Goal: Transaction & Acquisition: Purchase product/service

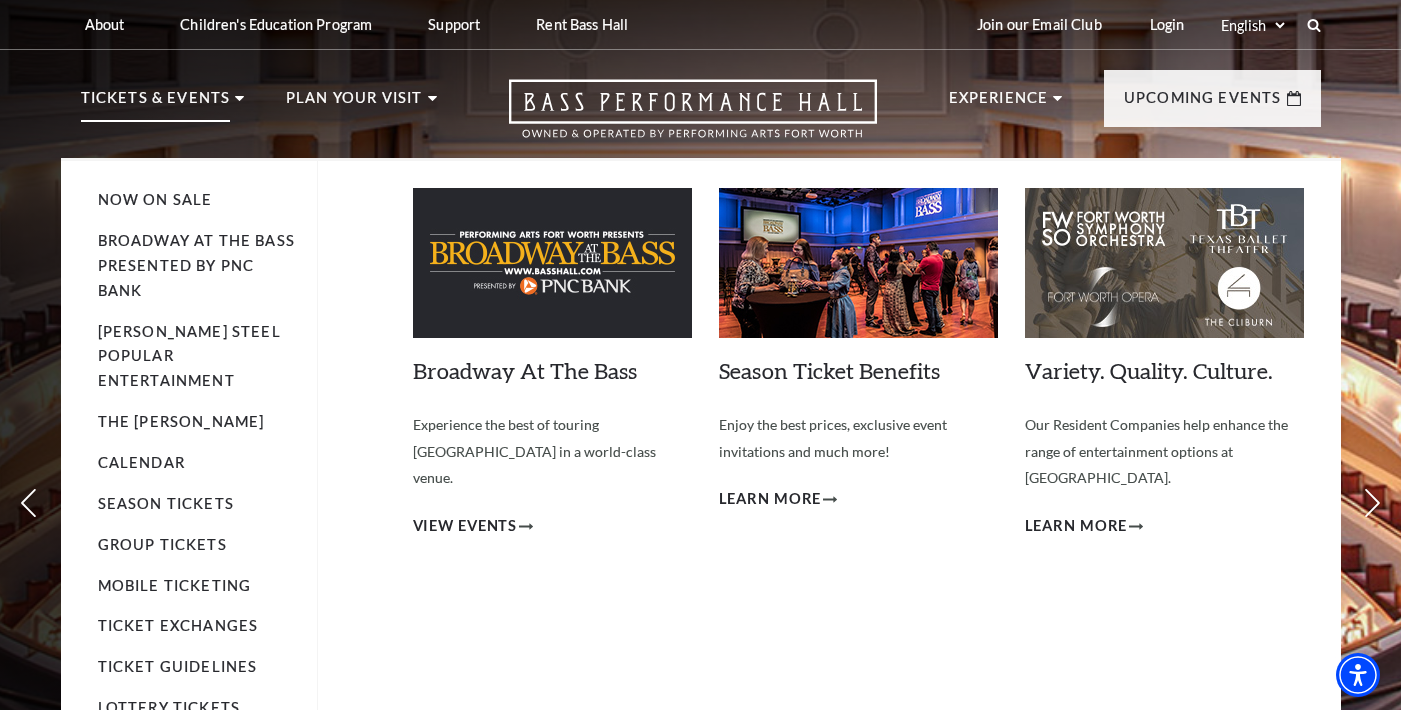
click at [220, 98] on p "Tickets & Events" at bounding box center [156, 104] width 150 height 36
click at [495, 514] on span "View Events" at bounding box center [465, 526] width 105 height 25
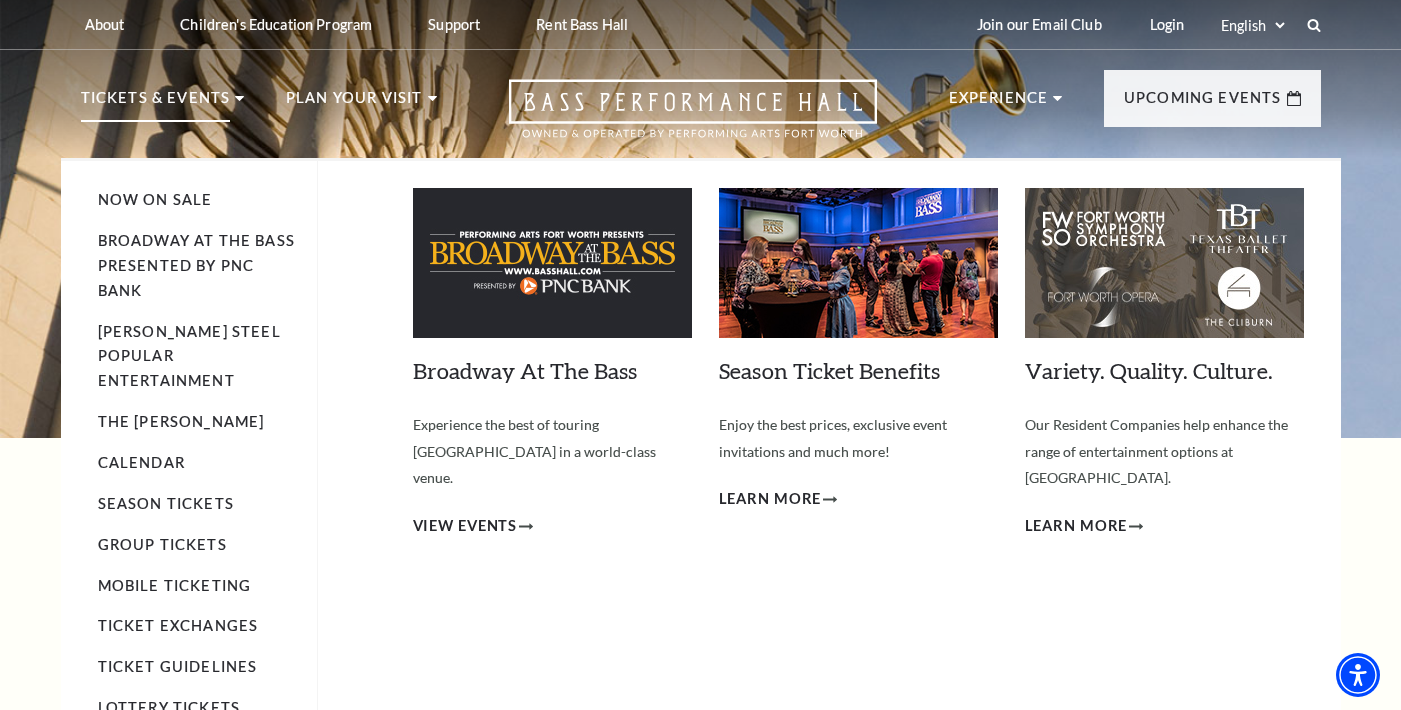
click at [183, 97] on p "Tickets & Events" at bounding box center [156, 104] width 150 height 36
click at [166, 96] on p "Tickets & Events" at bounding box center [156, 104] width 150 height 36
click at [1121, 307] on img at bounding box center [1164, 263] width 279 height 150
click at [1106, 514] on span "Learn More" at bounding box center [1076, 526] width 103 height 25
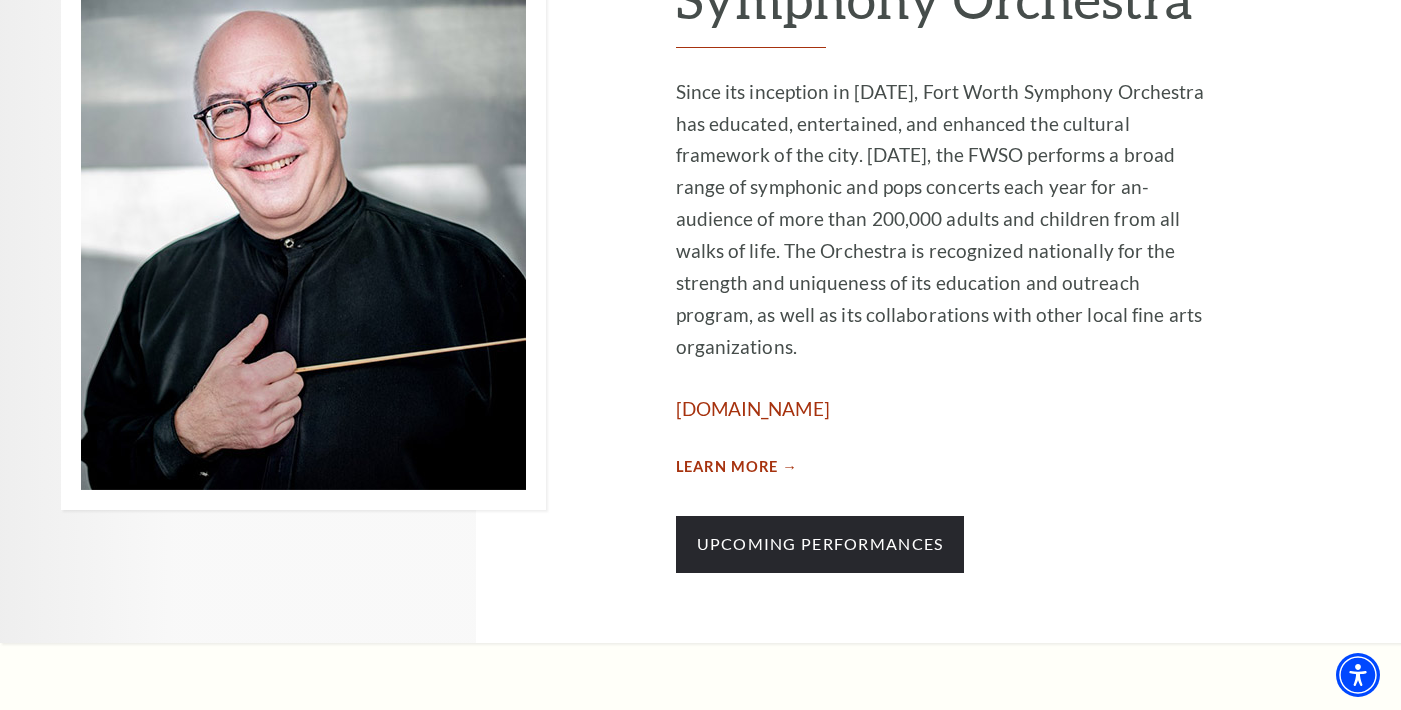
scroll to position [1032, 0]
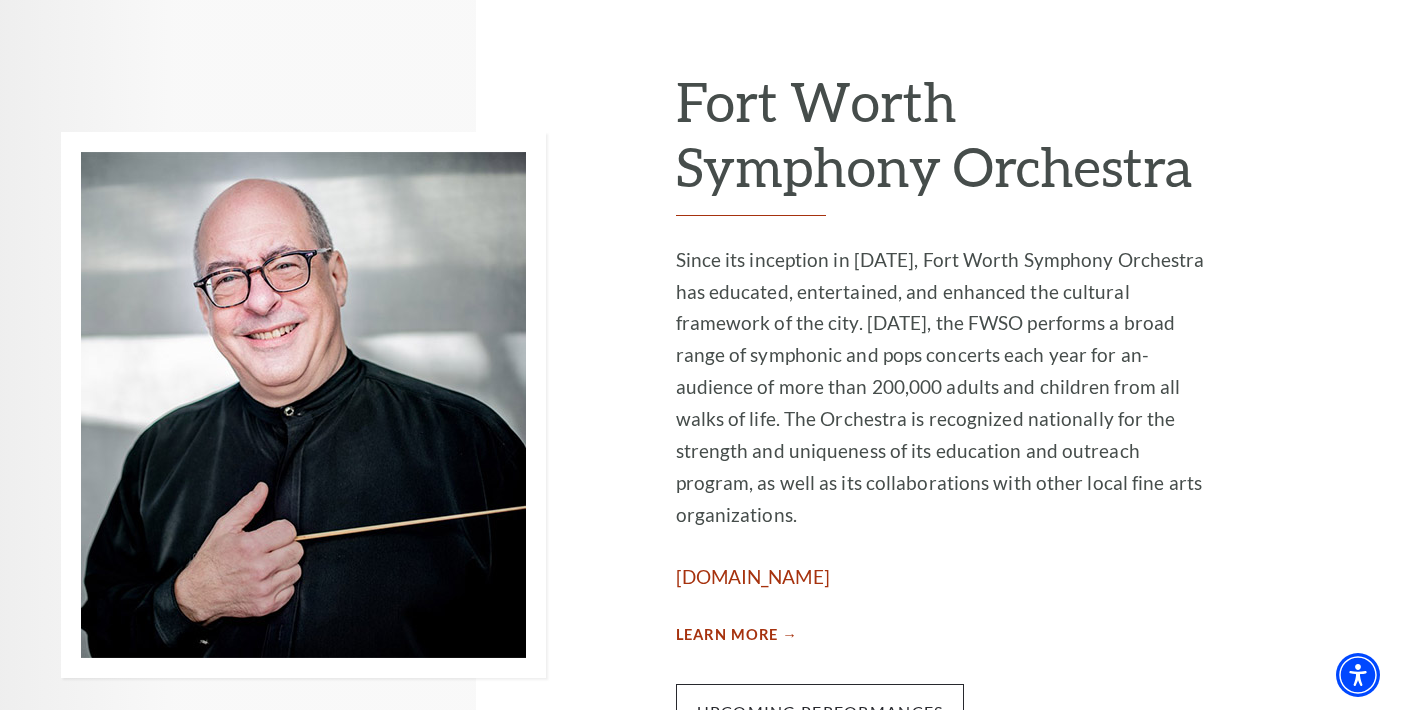
click at [865, 684] on link "Upcoming Performances" at bounding box center [820, 712] width 289 height 56
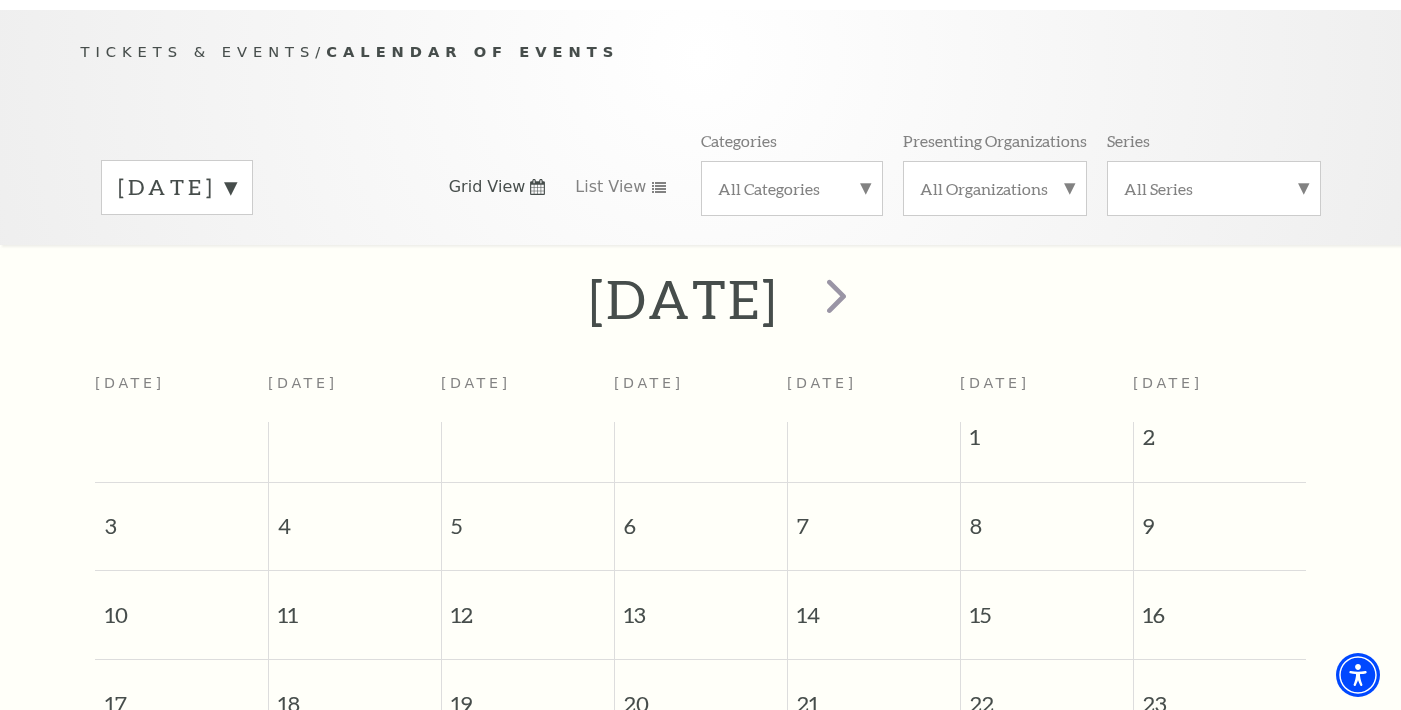
scroll to position [57, 0]
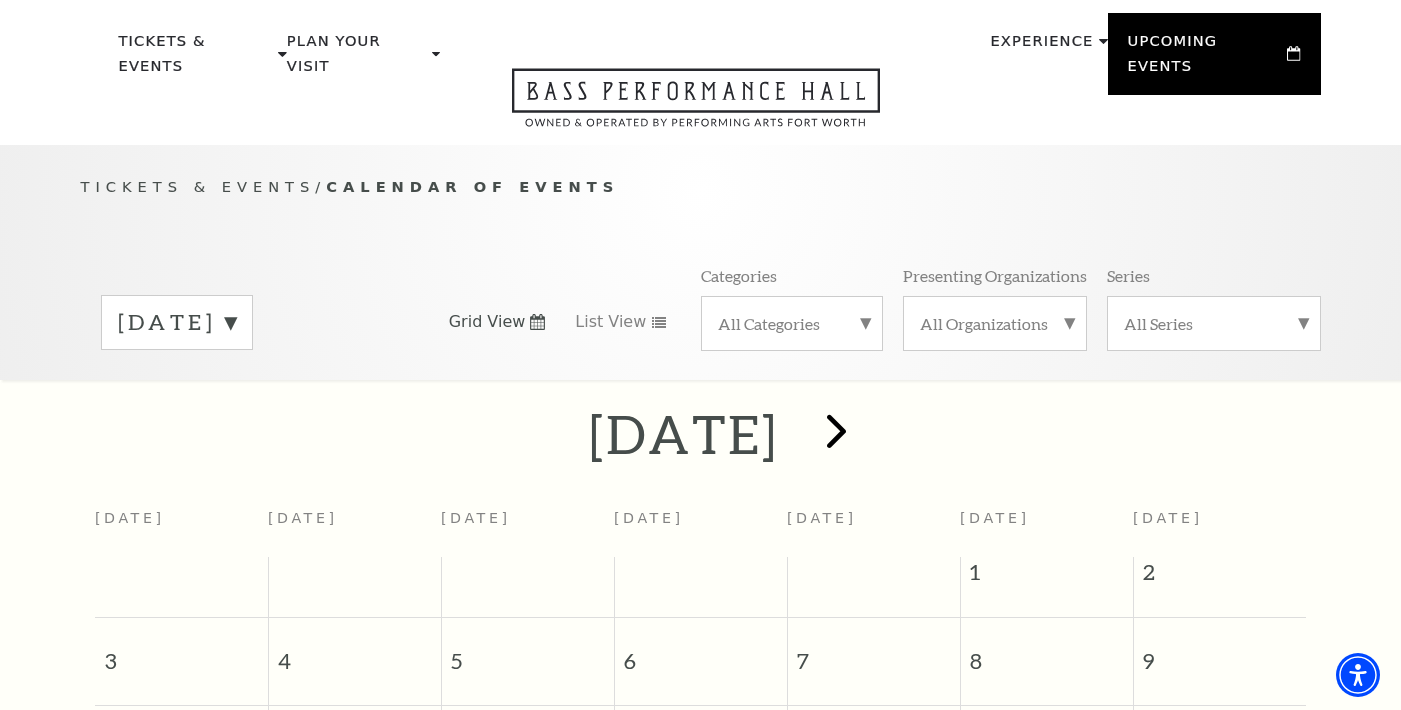
click at [865, 413] on span "next" at bounding box center [836, 430] width 57 height 57
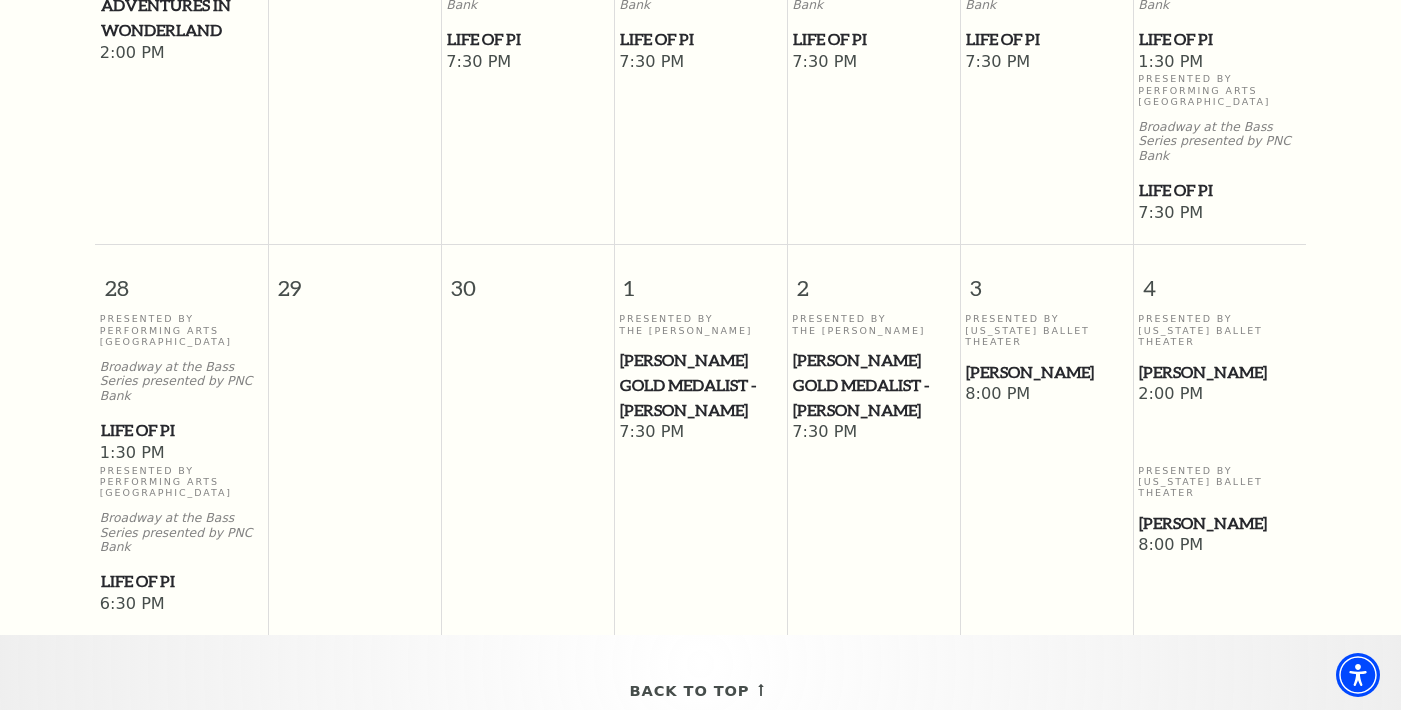
scroll to position [1599, 0]
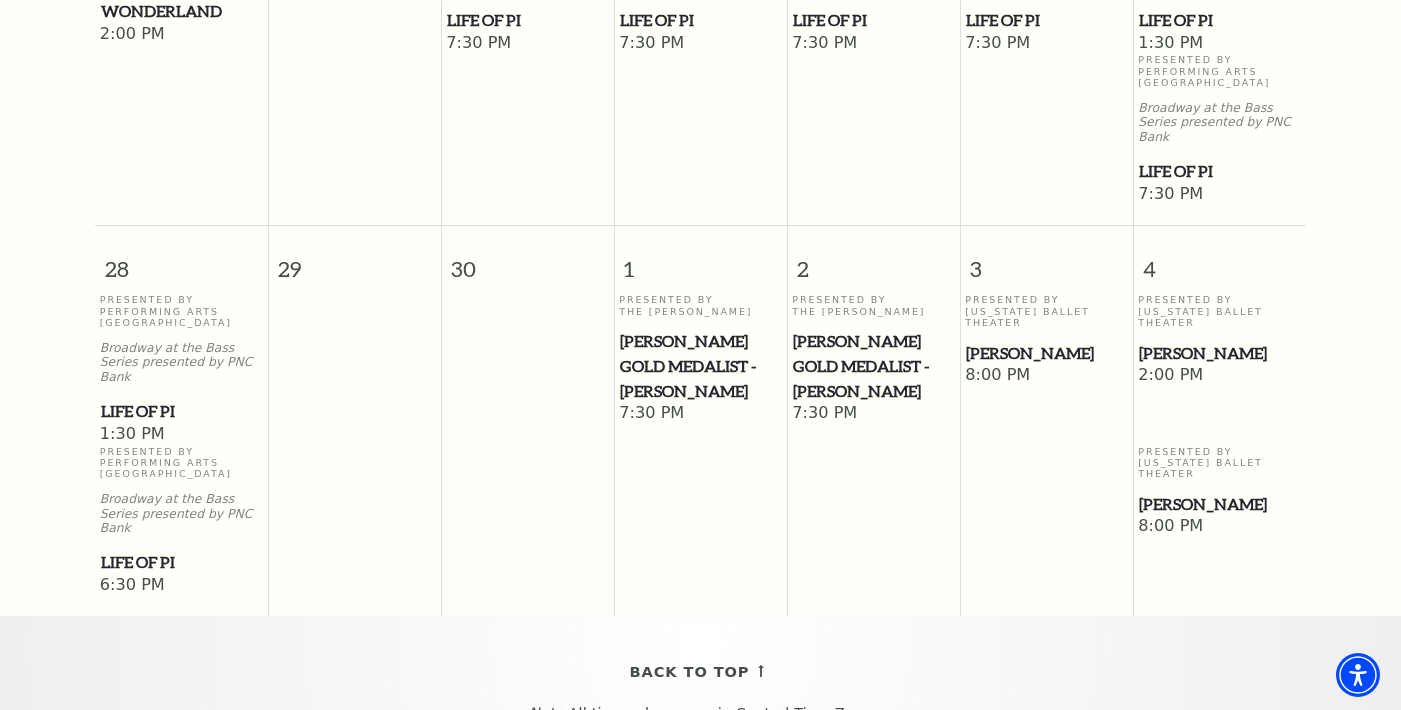
click at [151, 550] on span "Life of Pi" at bounding box center [181, 562] width 161 height 25
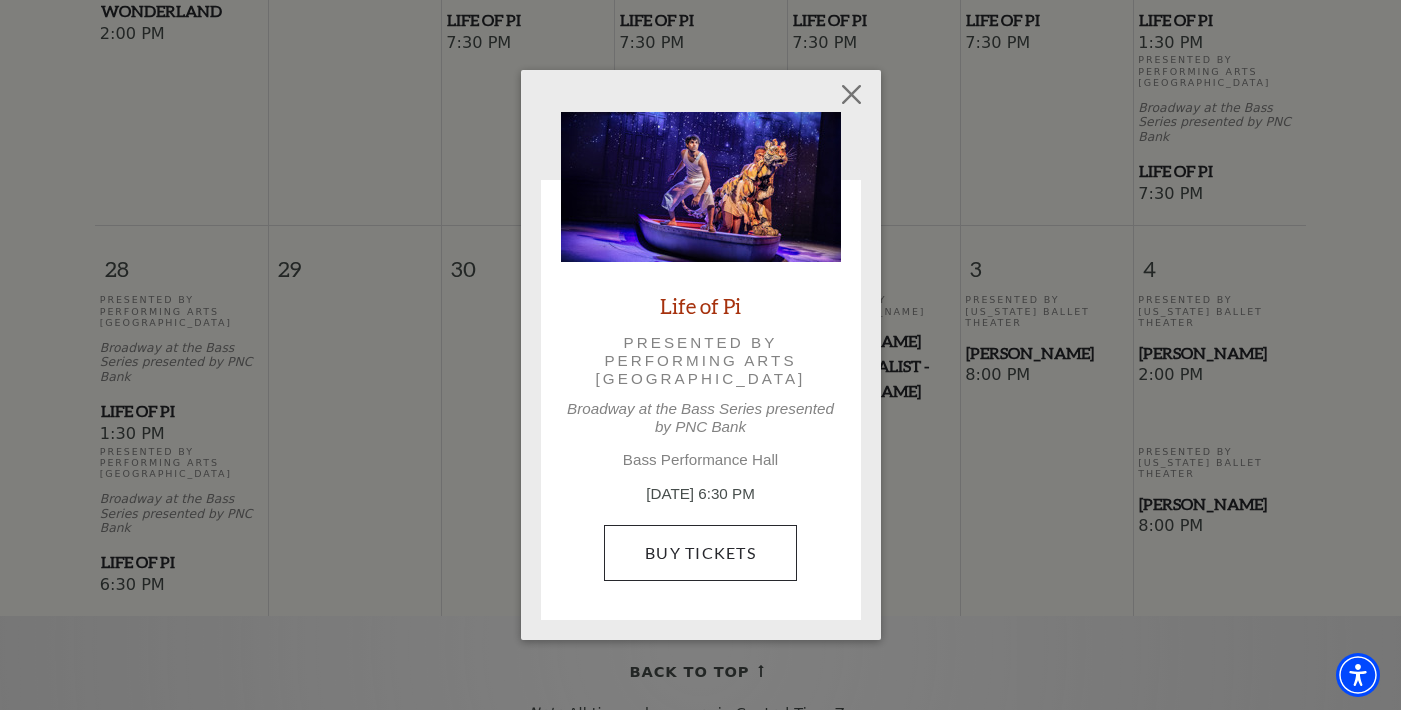
click at [669, 536] on link "Buy Tickets" at bounding box center [700, 553] width 193 height 56
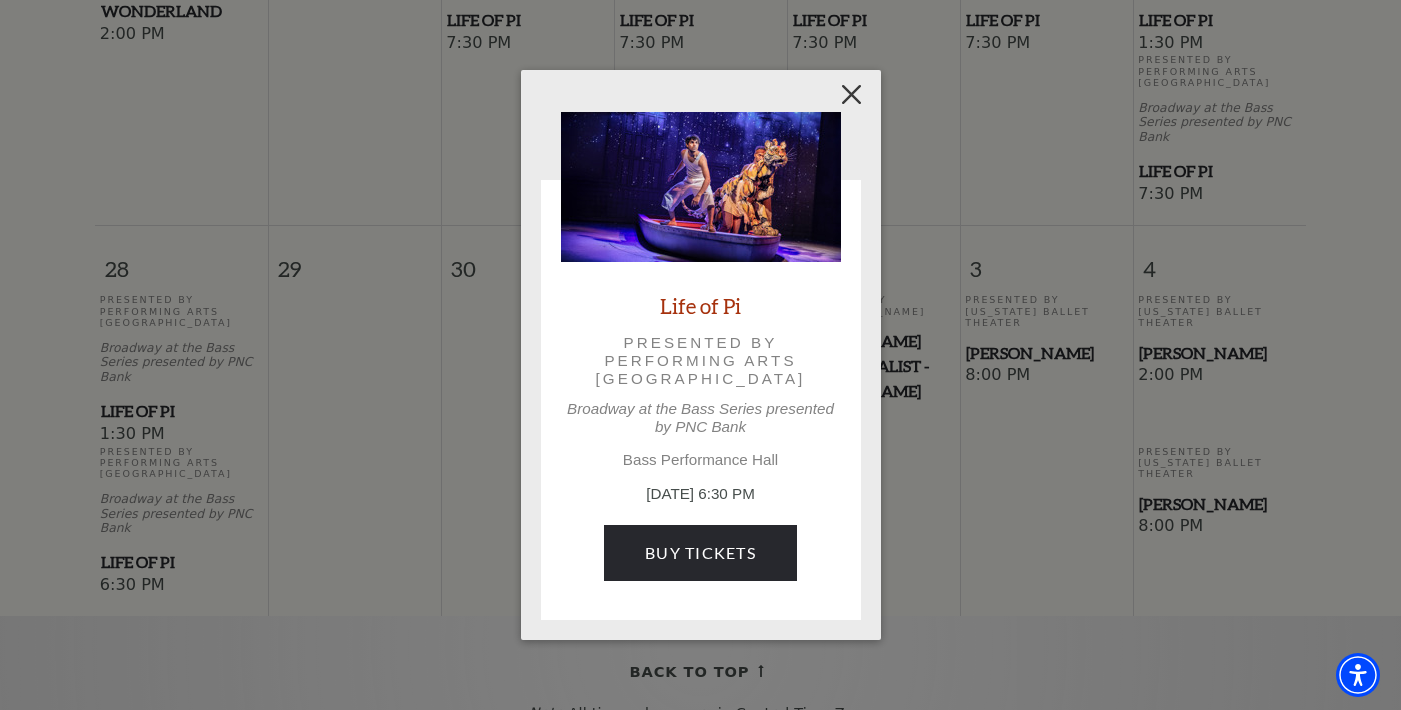
click at [851, 88] on button "Close" at bounding box center [851, 94] width 38 height 38
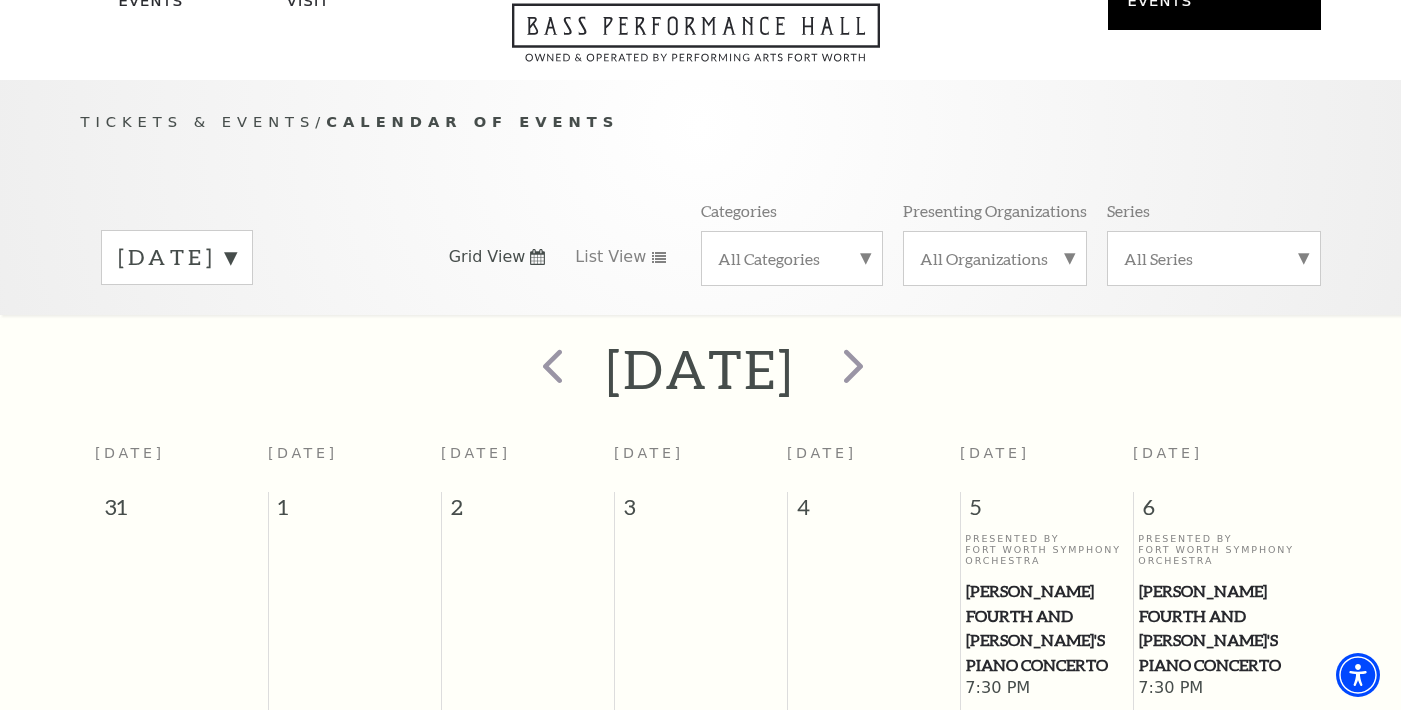
scroll to position [108, 0]
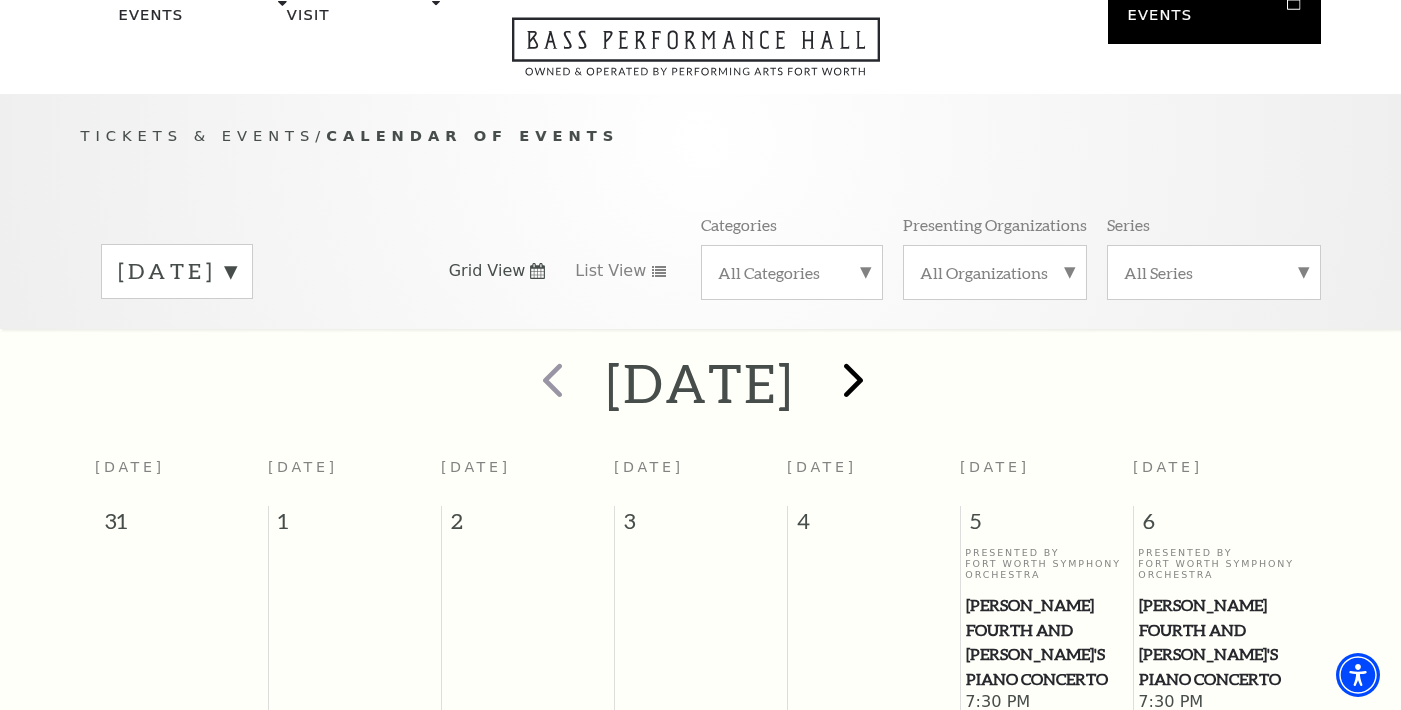
click at [882, 351] on span "next" at bounding box center [853, 379] width 57 height 57
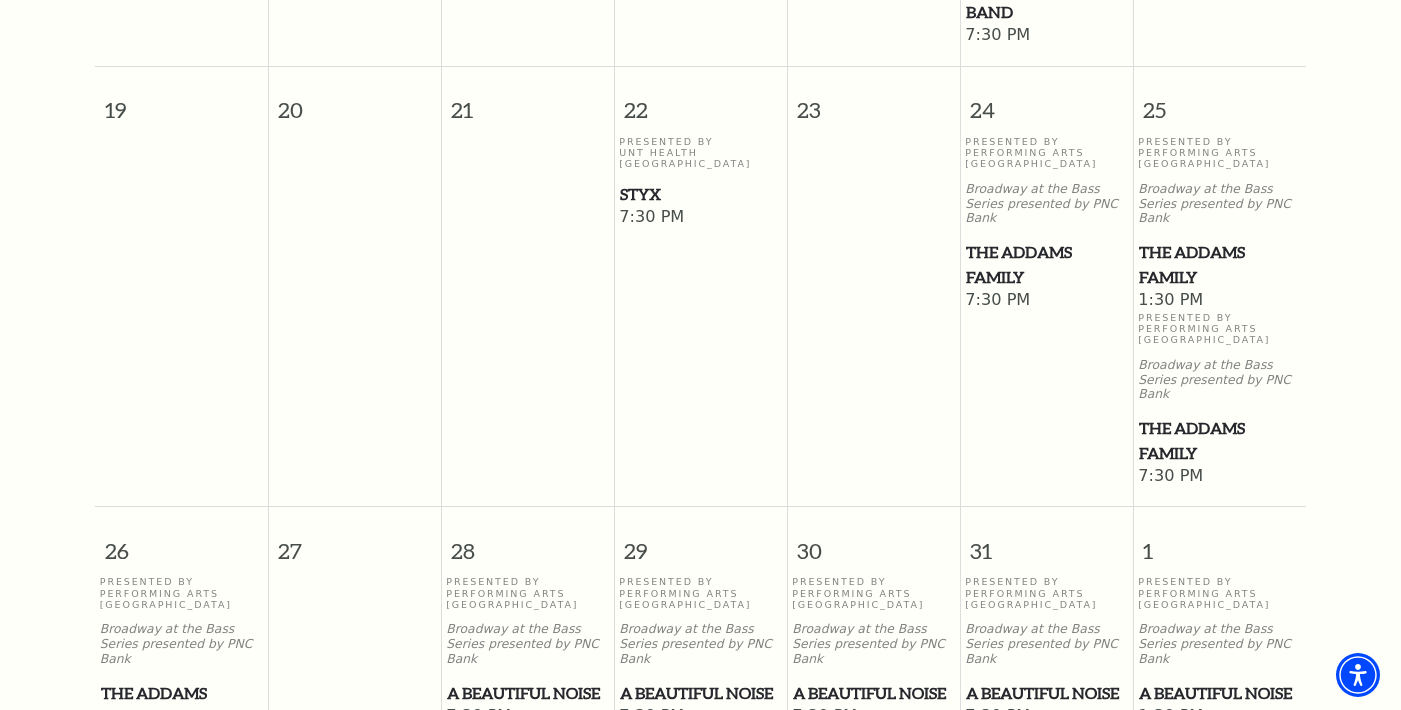
scroll to position [1382, 0]
click at [664, 680] on span "A Beautiful Noise" at bounding box center [700, 692] width 161 height 25
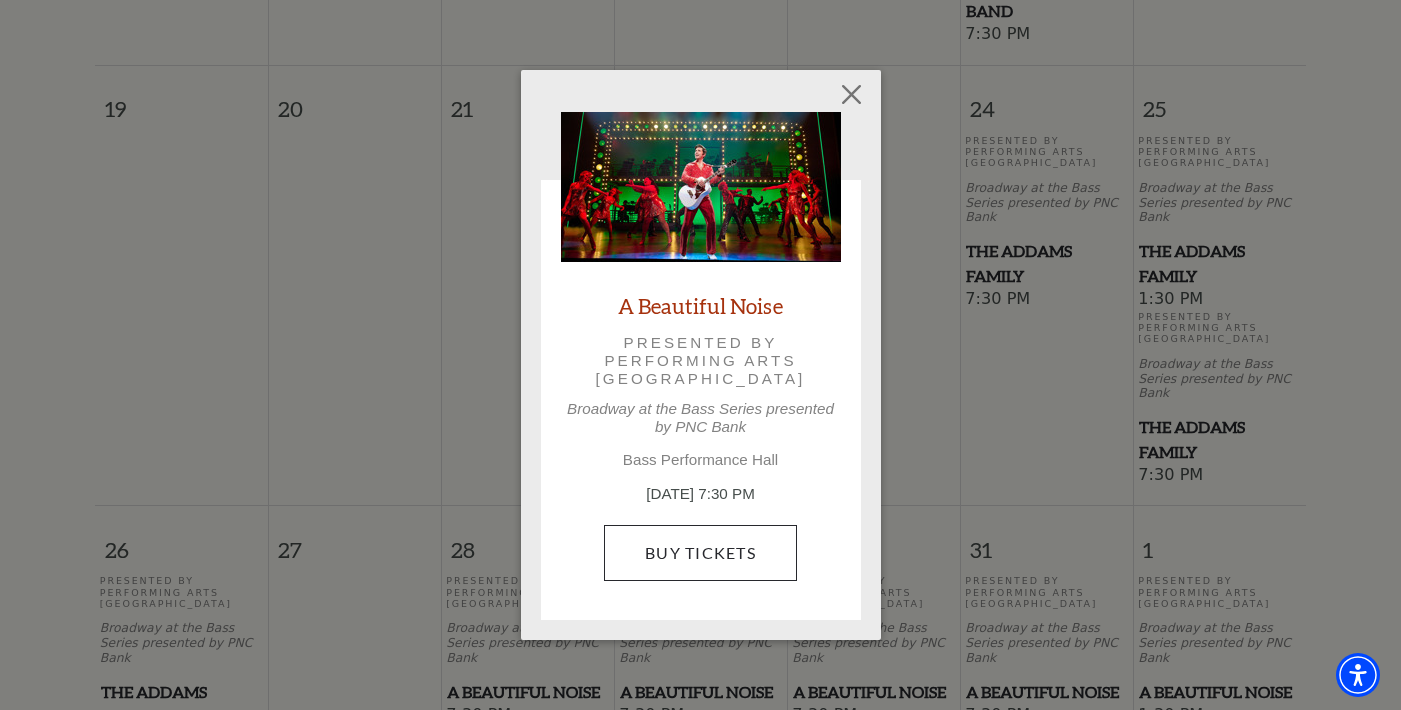
click at [677, 545] on link "Buy Tickets" at bounding box center [700, 553] width 193 height 56
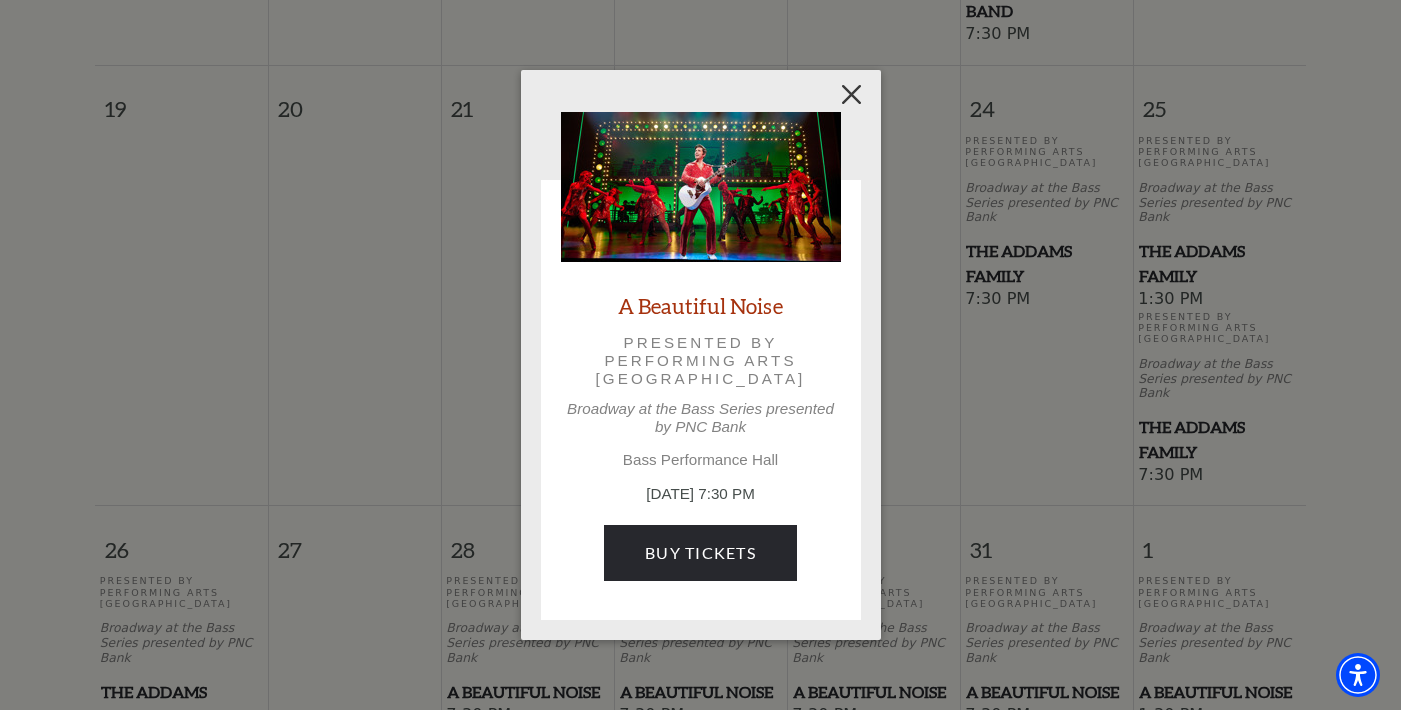
click at [863, 92] on button "Close" at bounding box center [851, 94] width 38 height 38
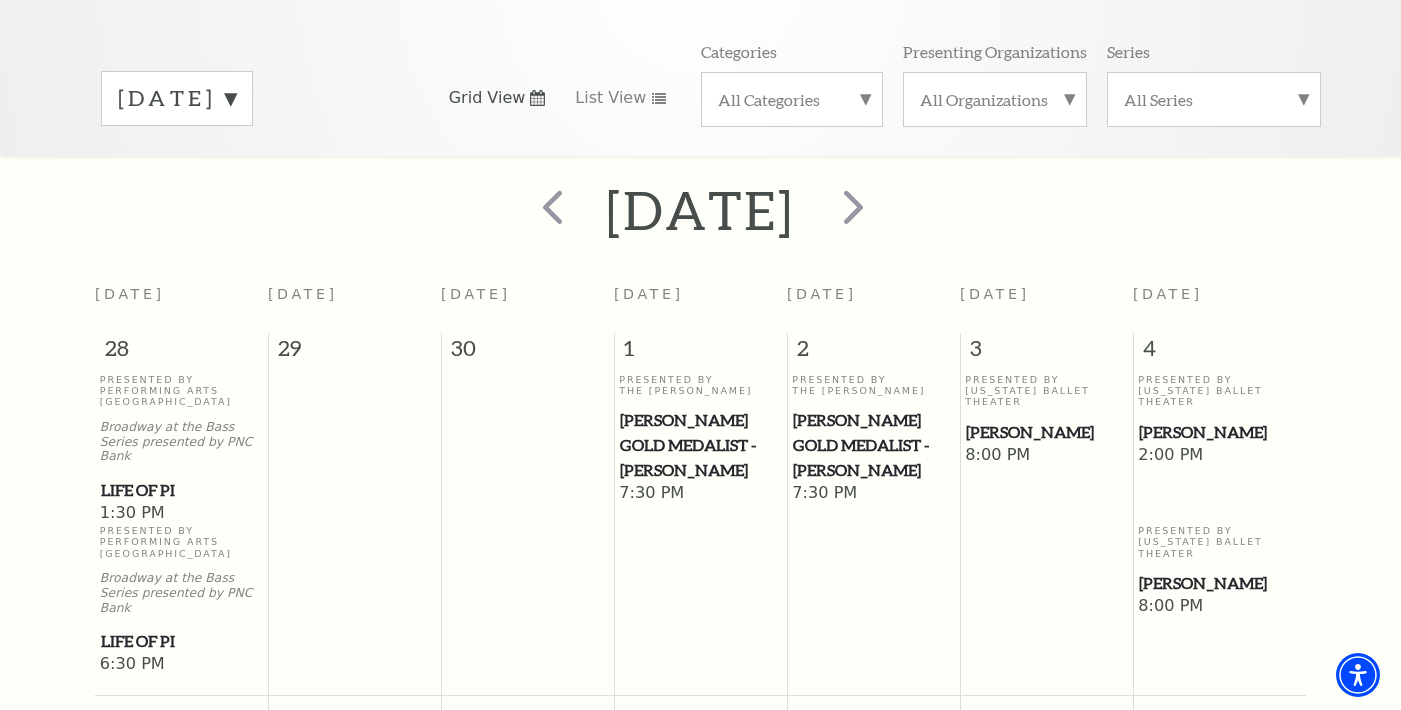
scroll to position [269, 0]
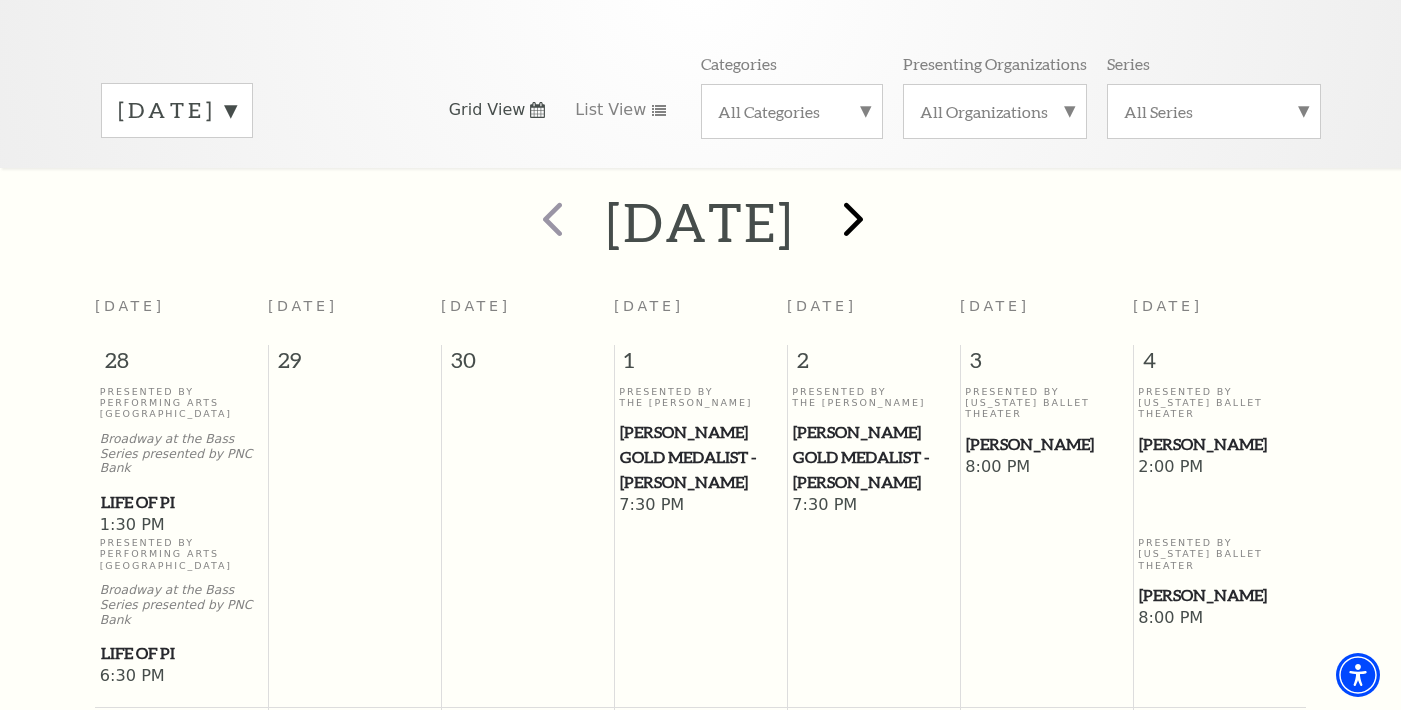
click at [882, 200] on span "next" at bounding box center [853, 218] width 57 height 57
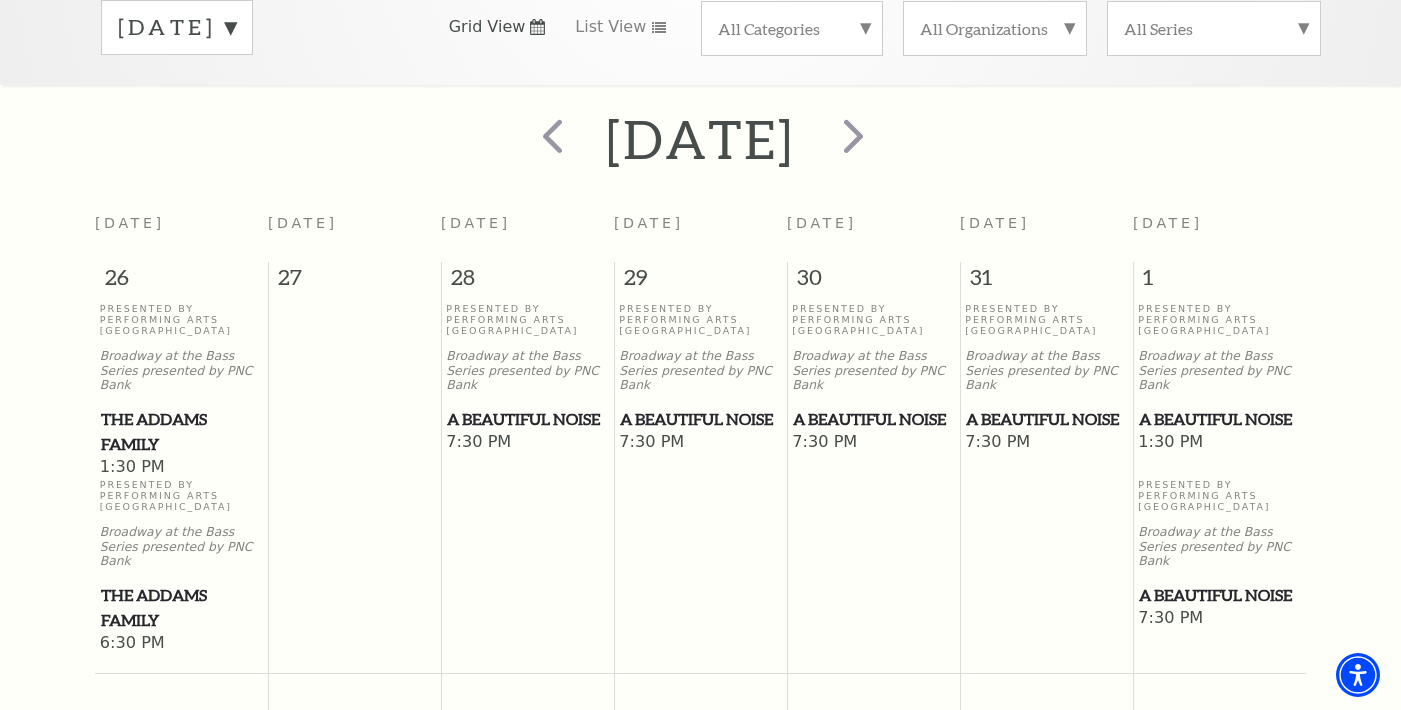
scroll to position [317, 0]
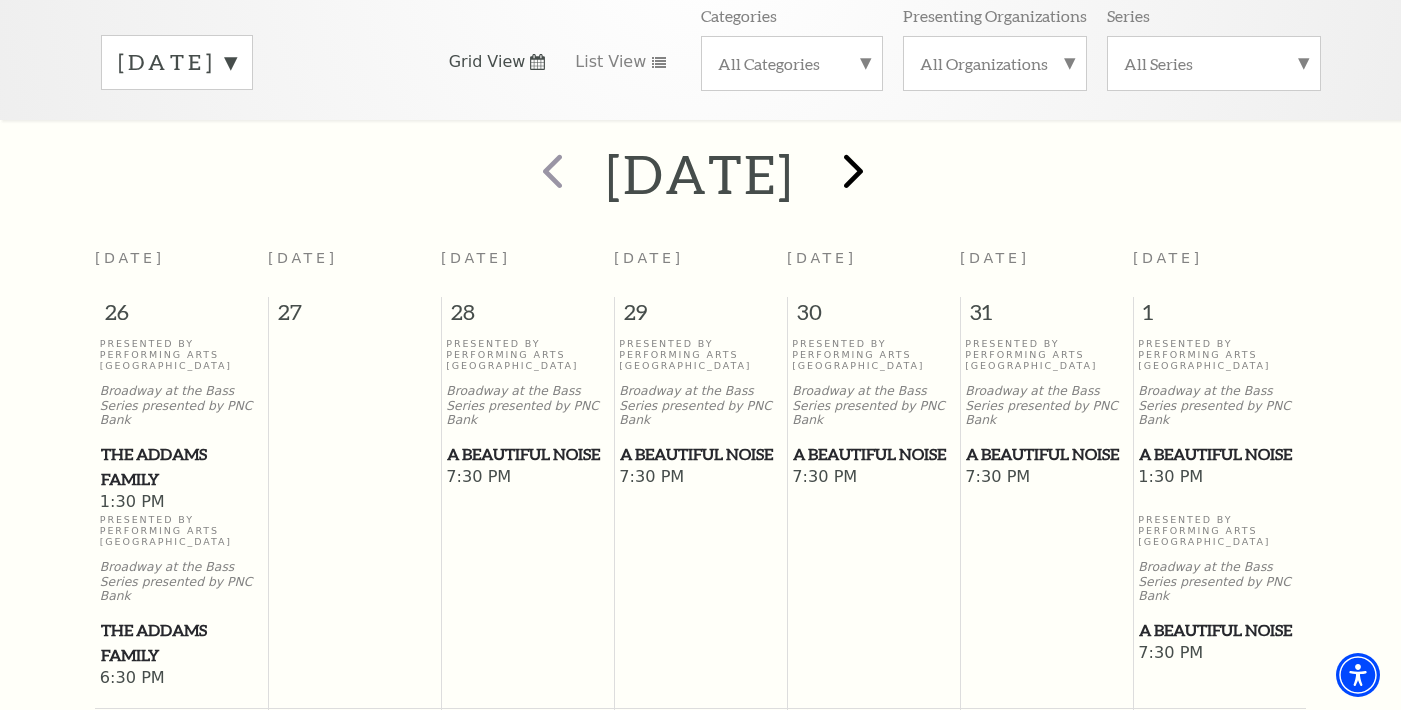
click at [882, 142] on span "next" at bounding box center [853, 170] width 57 height 57
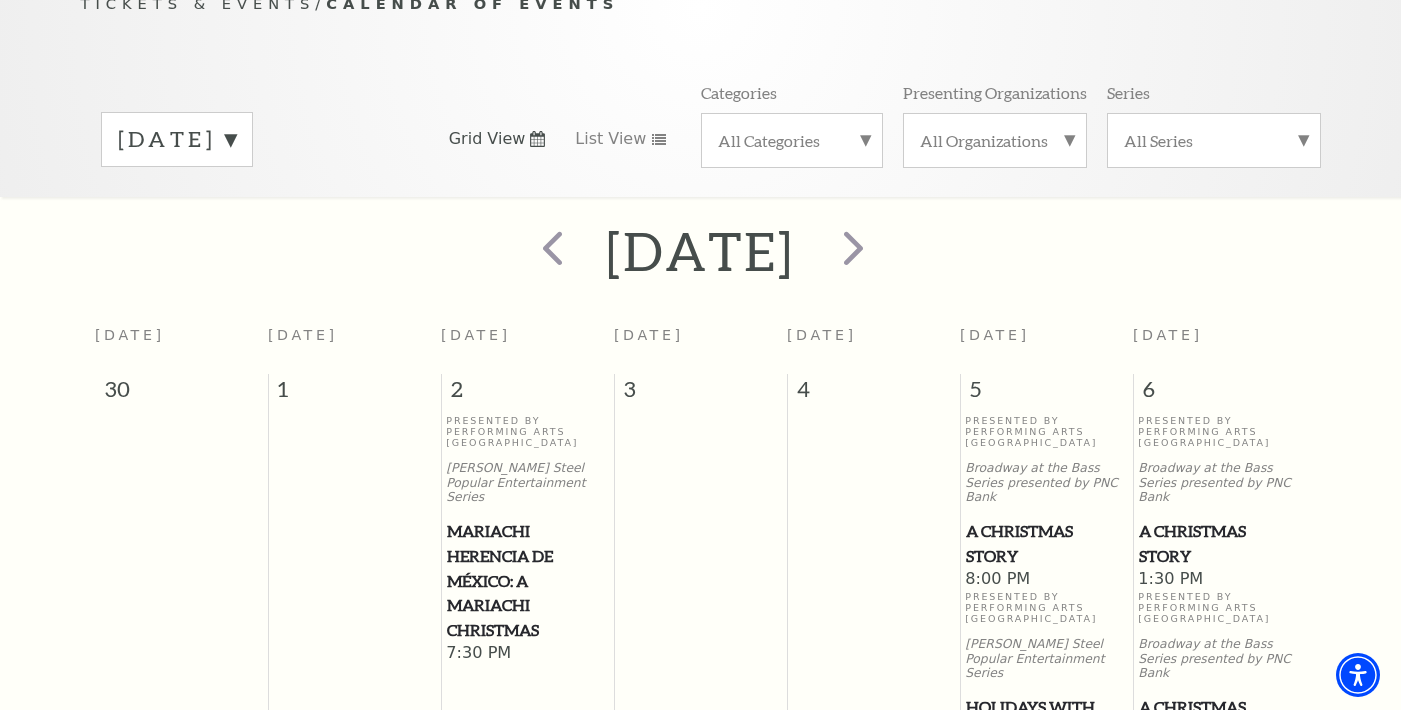
scroll to position [238, 0]
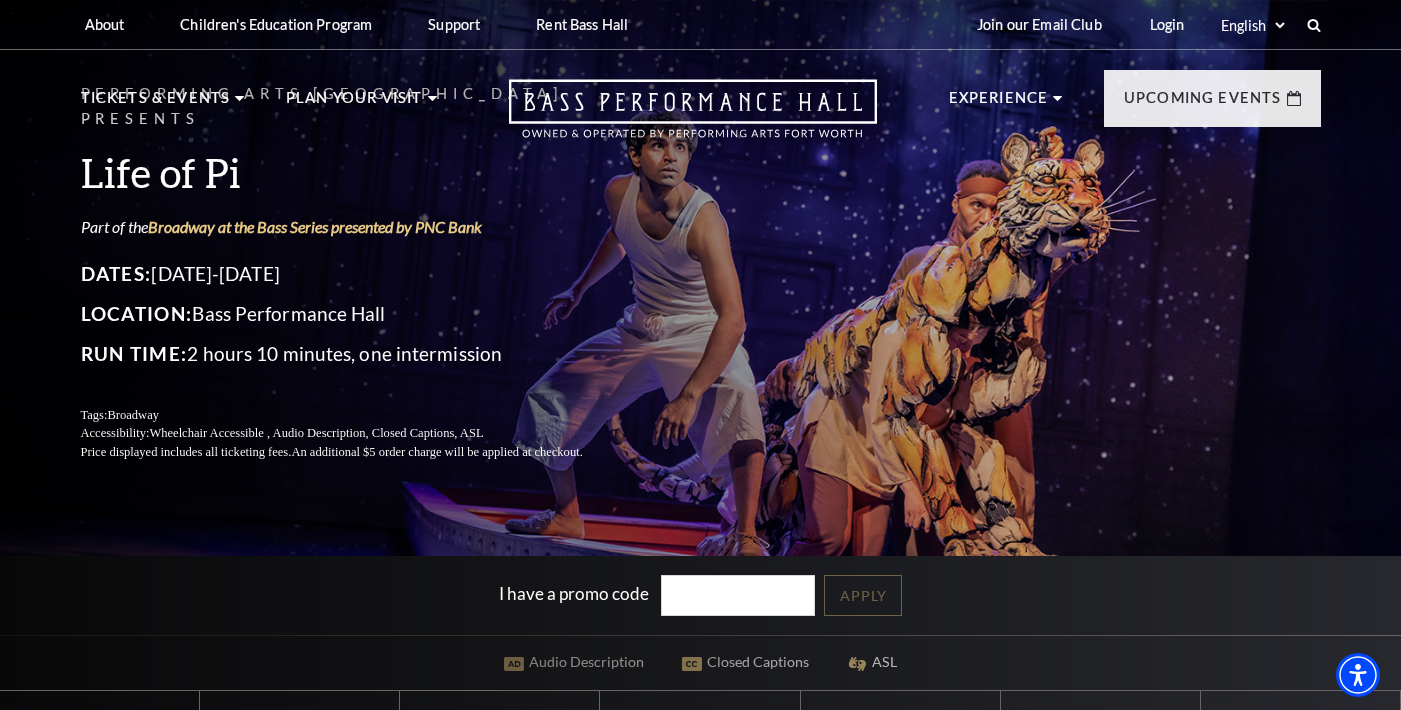
click at [676, 545] on div "Performing Arts Fort Worth Presents Life of Pi Part of the Broadway at the Bass…" at bounding box center [700, 563] width 1401 height 1150
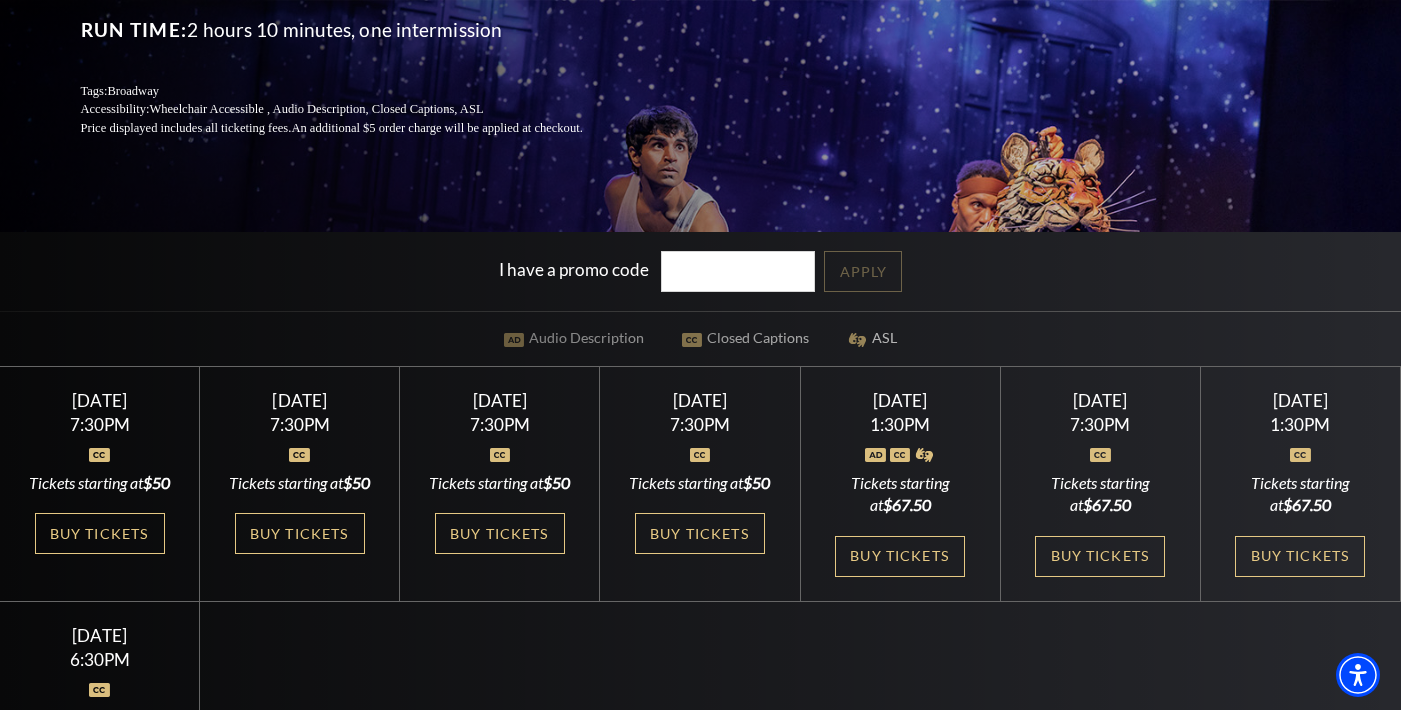
scroll to position [324, 0]
click at [511, 554] on link "Buy Tickets" at bounding box center [500, 533] width 130 height 41
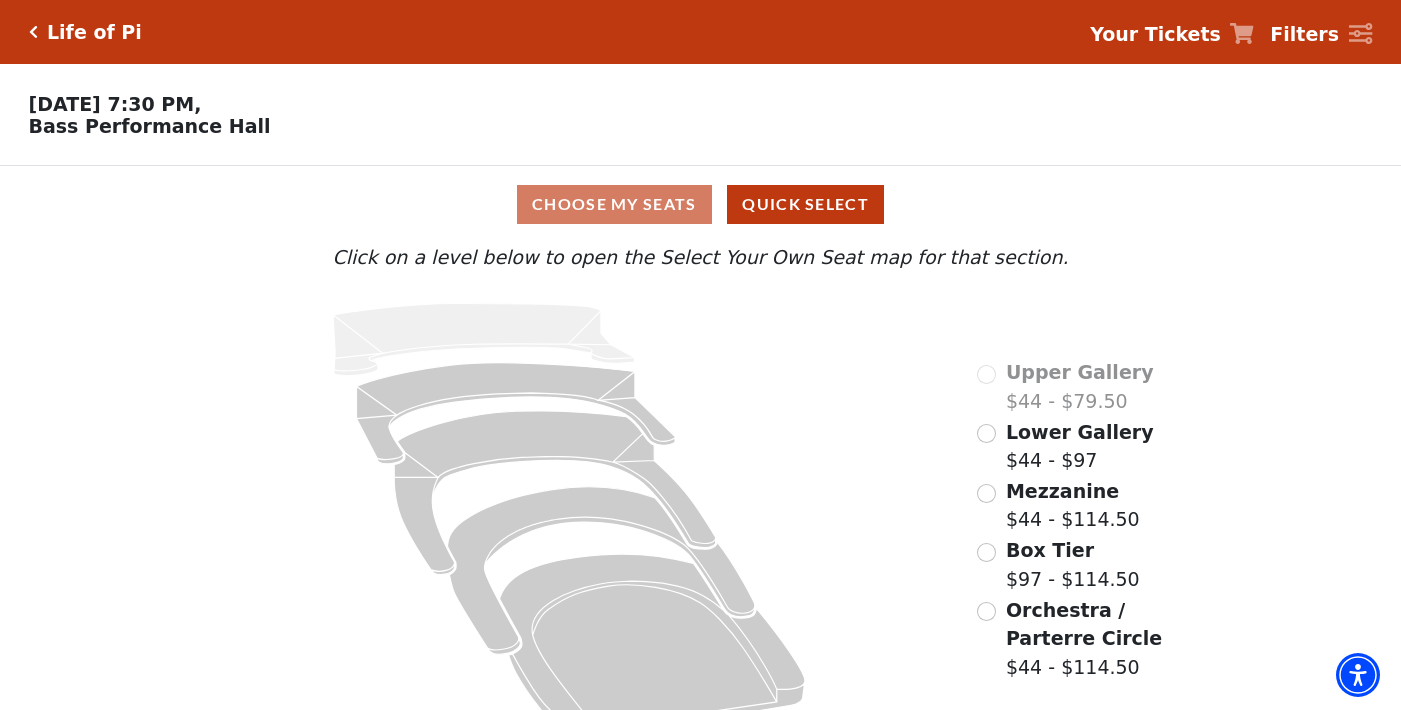
click at [511, 551] on icon at bounding box center [569, 521] width 760 height 462
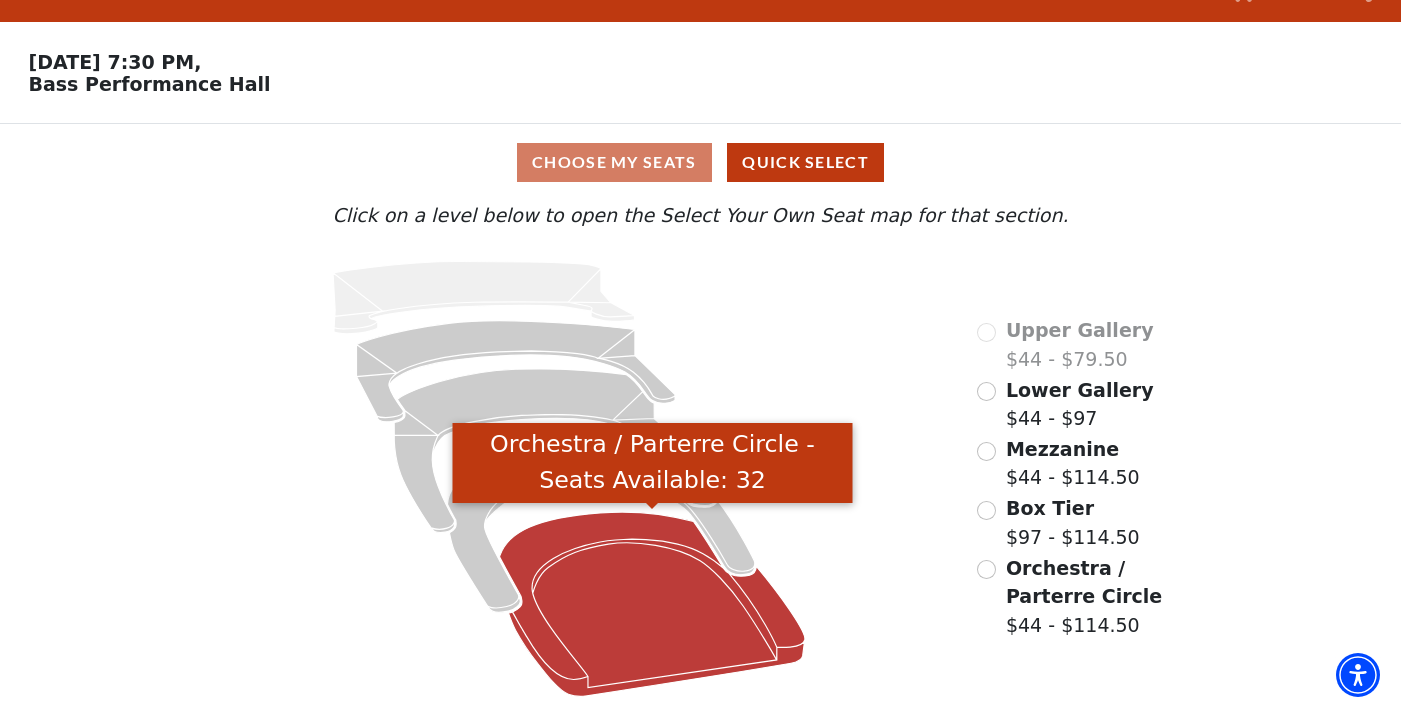
scroll to position [41, 0]
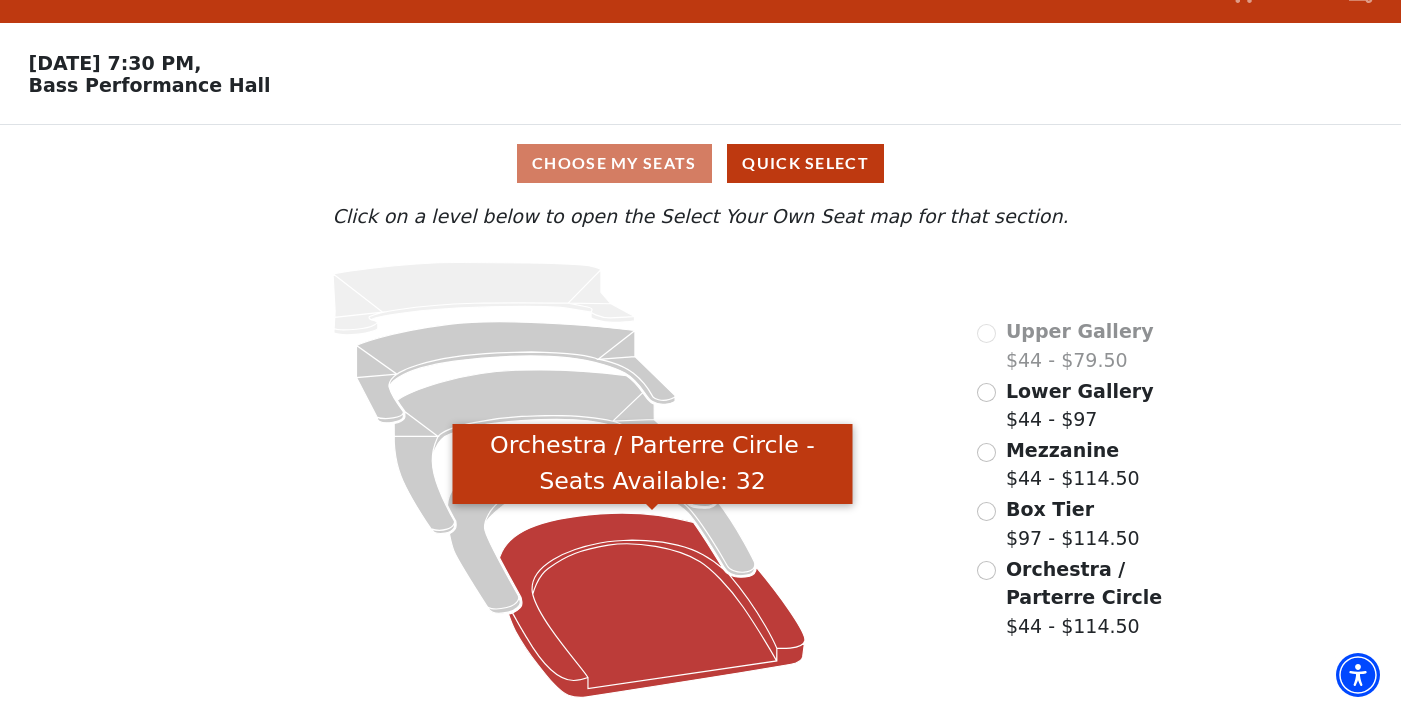
click at [623, 562] on icon "Orchestra / Parterre Circle - Seats Available: 32" at bounding box center [652, 605] width 305 height 184
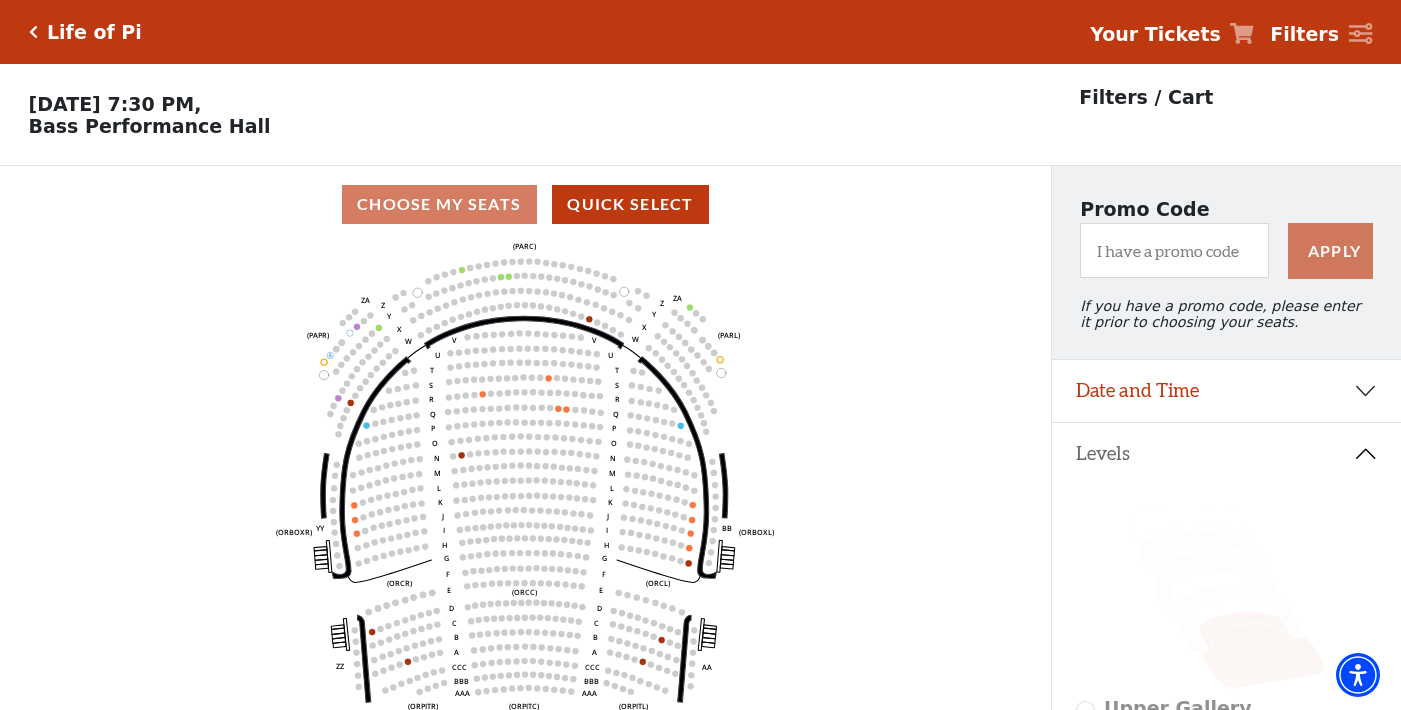
scroll to position [93, 0]
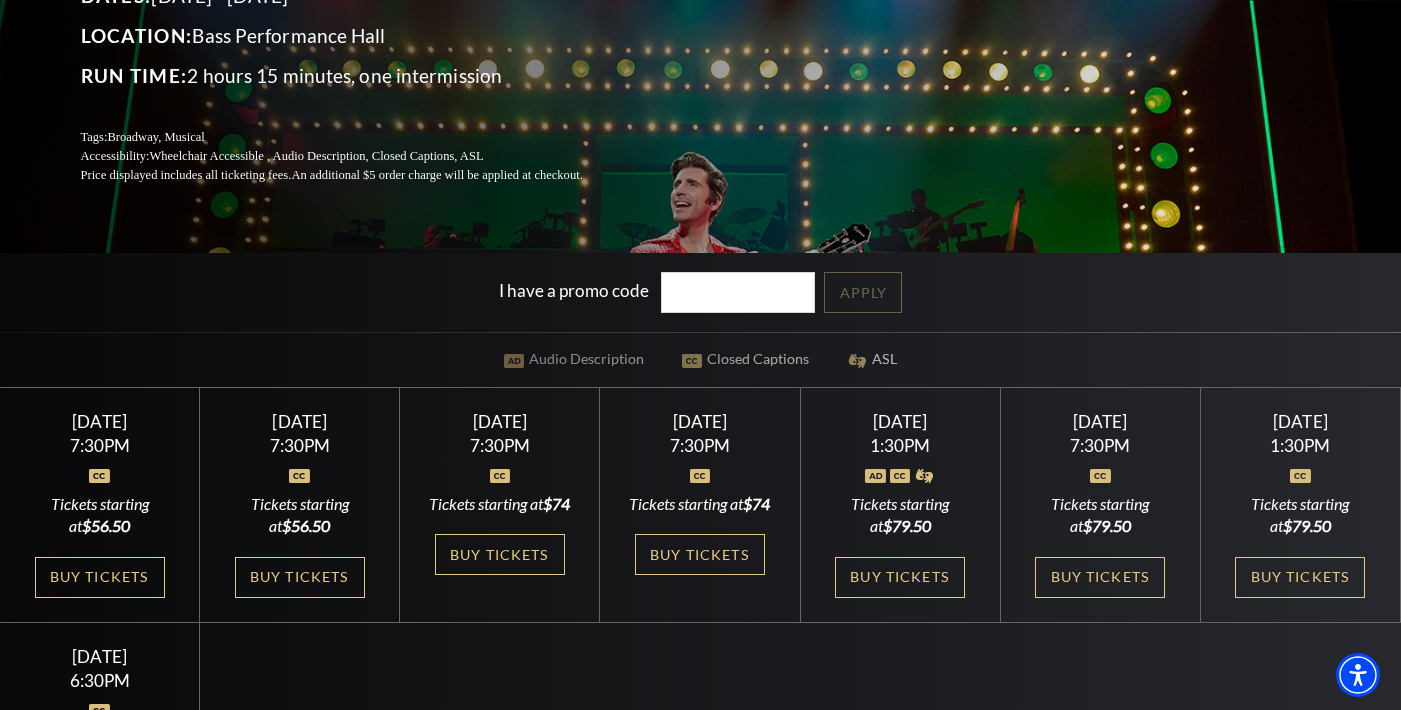
scroll to position [304, 0]
click at [276, 595] on link "Buy Tickets" at bounding box center [300, 576] width 130 height 41
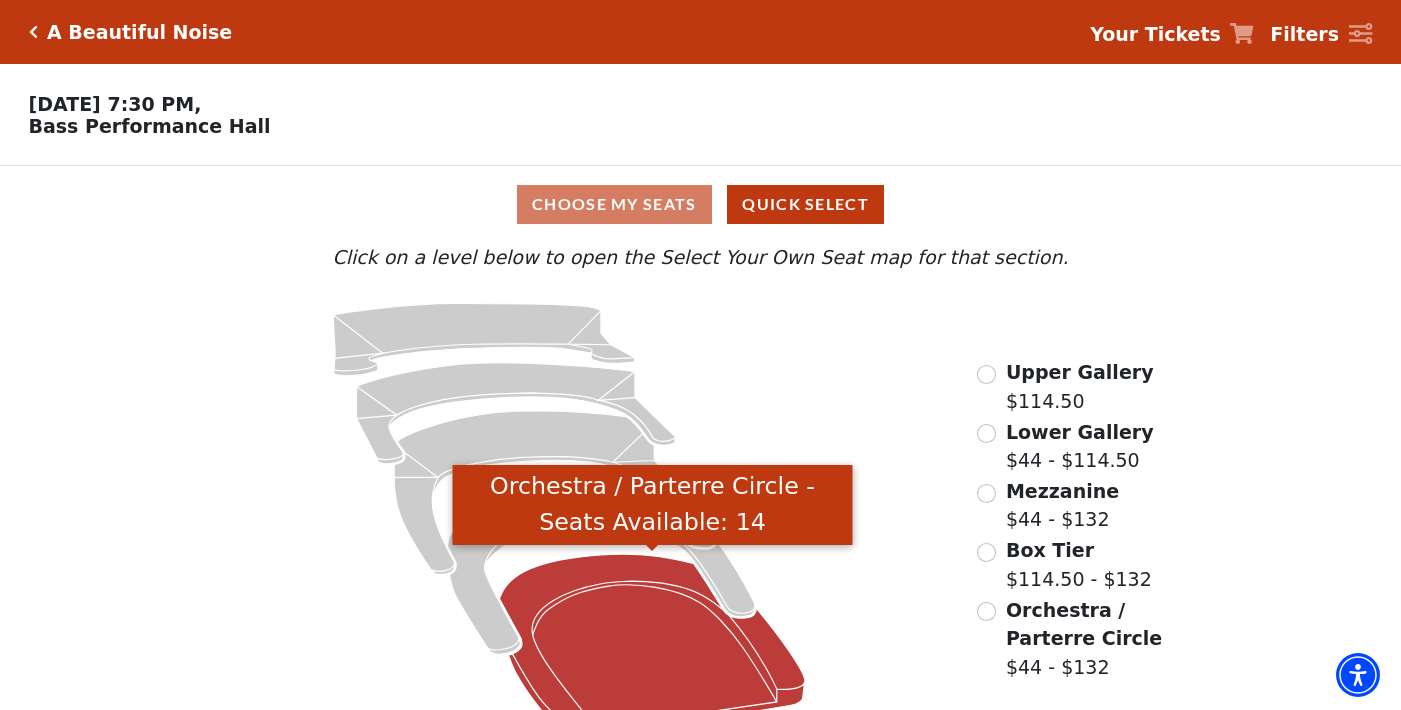
click at [681, 633] on icon "Orchestra / Parterre Circle - Seats Available: 14" at bounding box center [652, 646] width 305 height 184
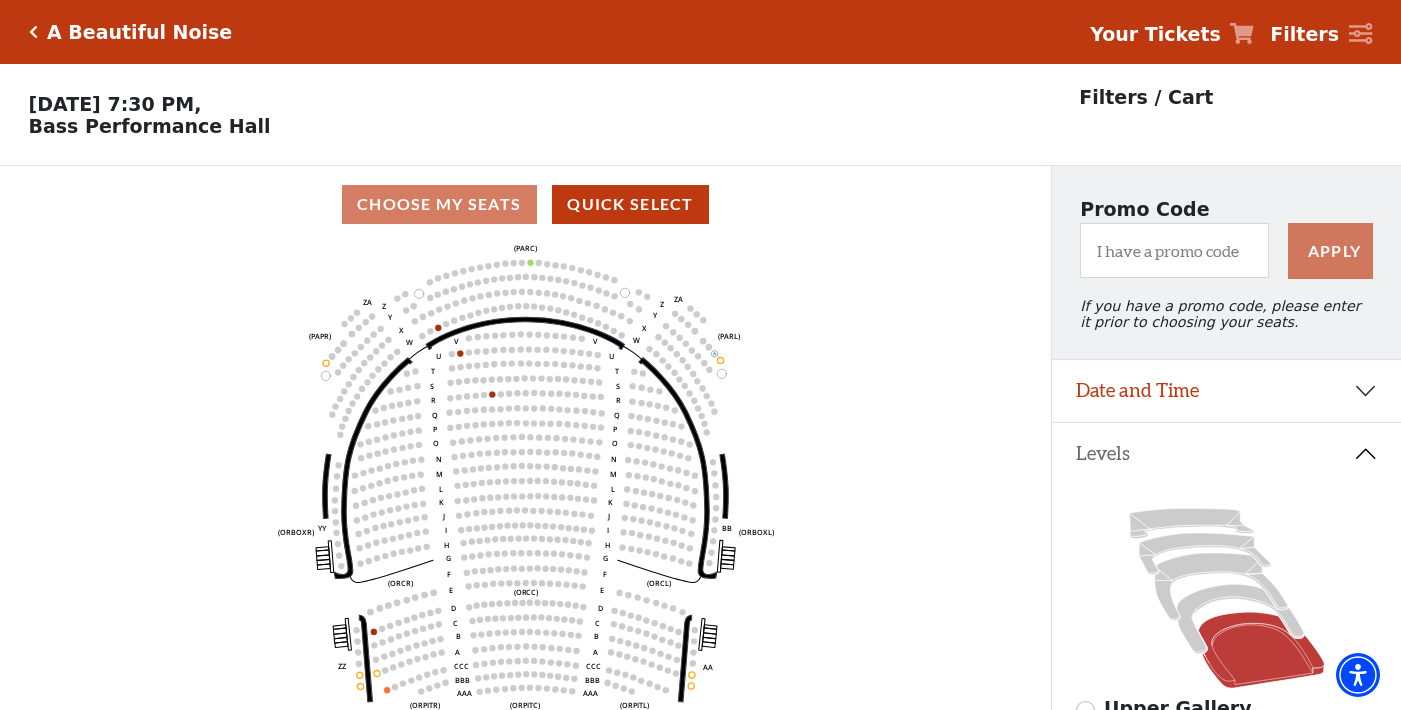
scroll to position [93, 0]
